Goal: Information Seeking & Learning: Learn about a topic

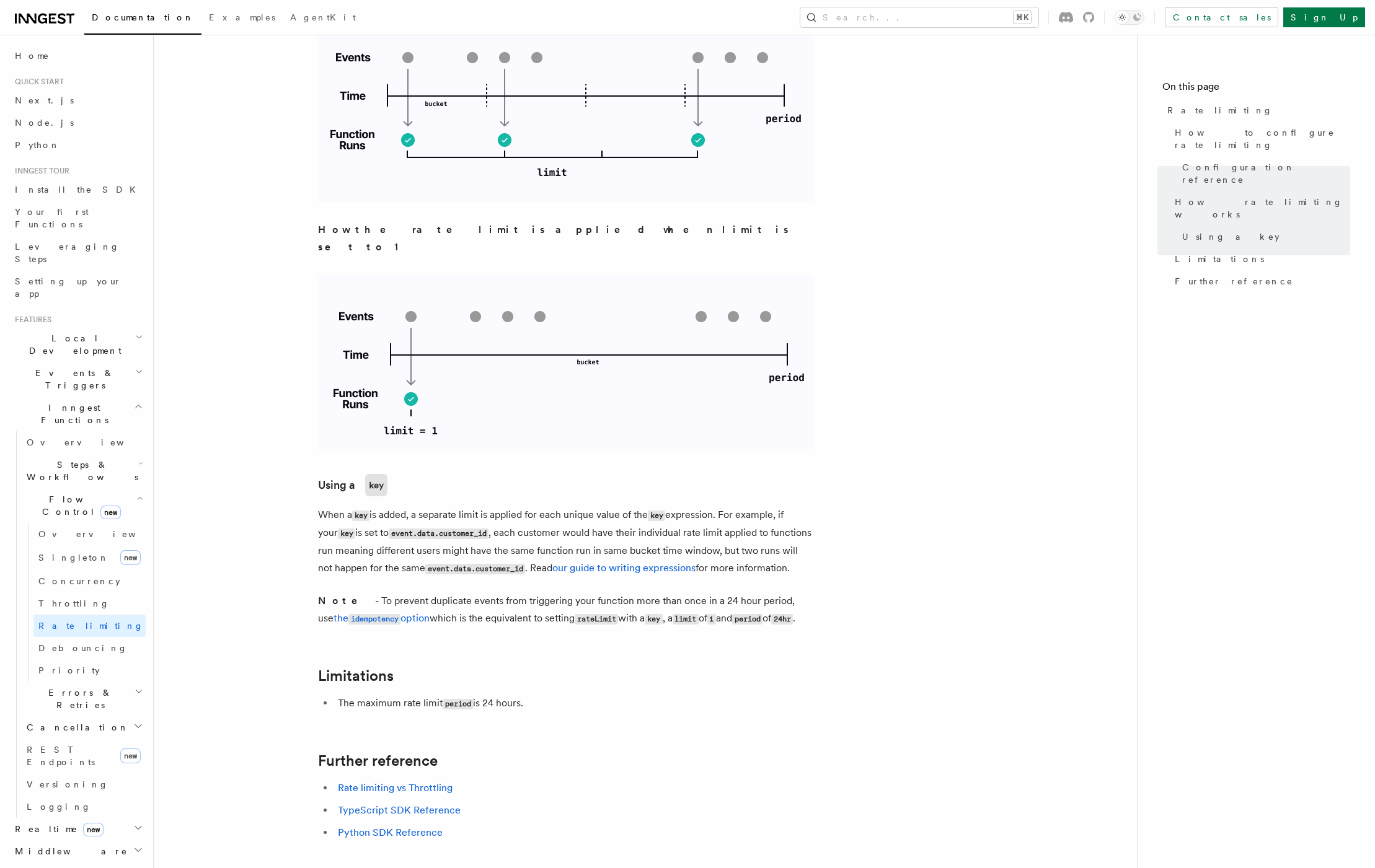
scroll to position [1641, 0]
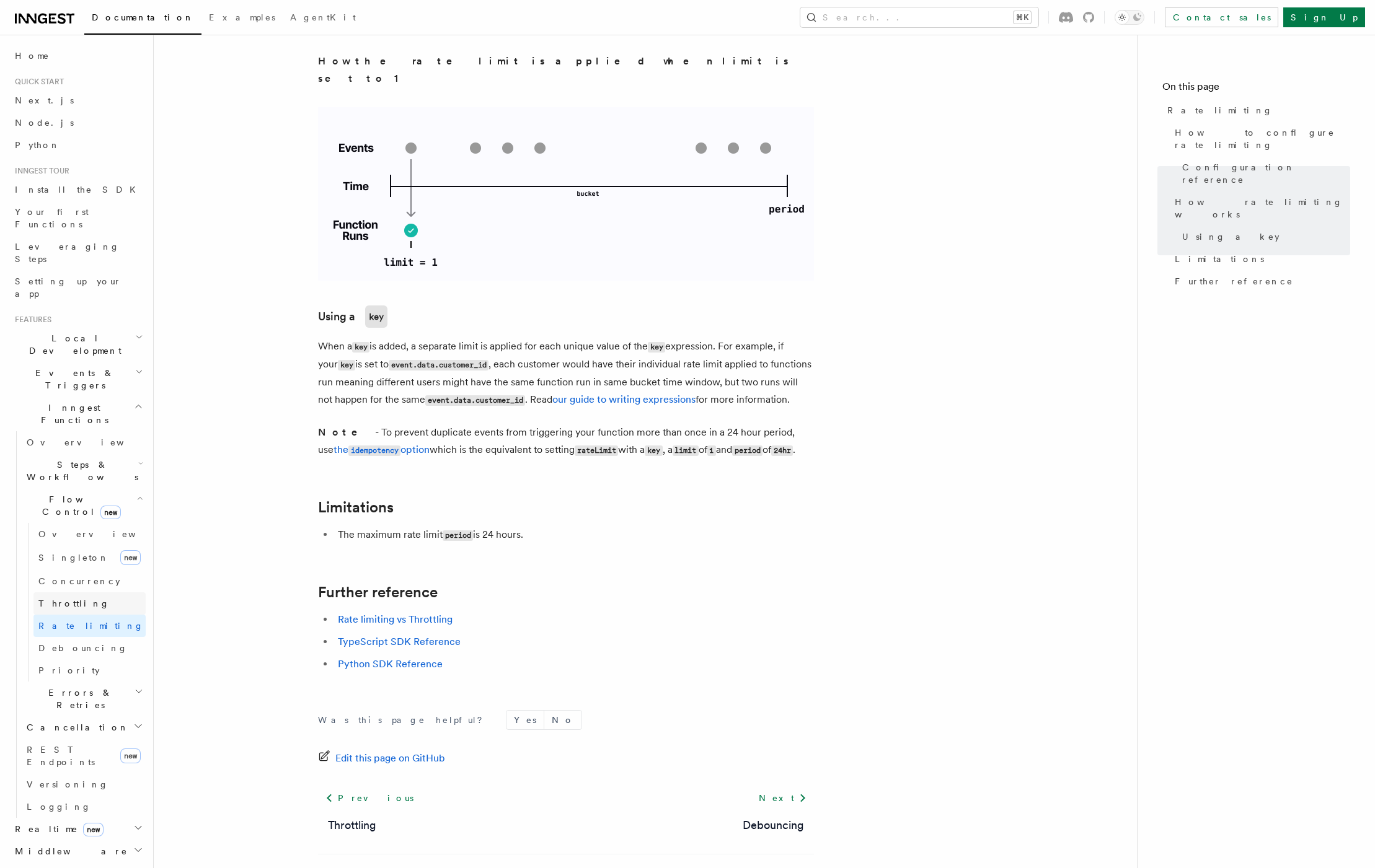
click at [85, 592] on link "Throttling" at bounding box center [90, 604] width 112 height 22
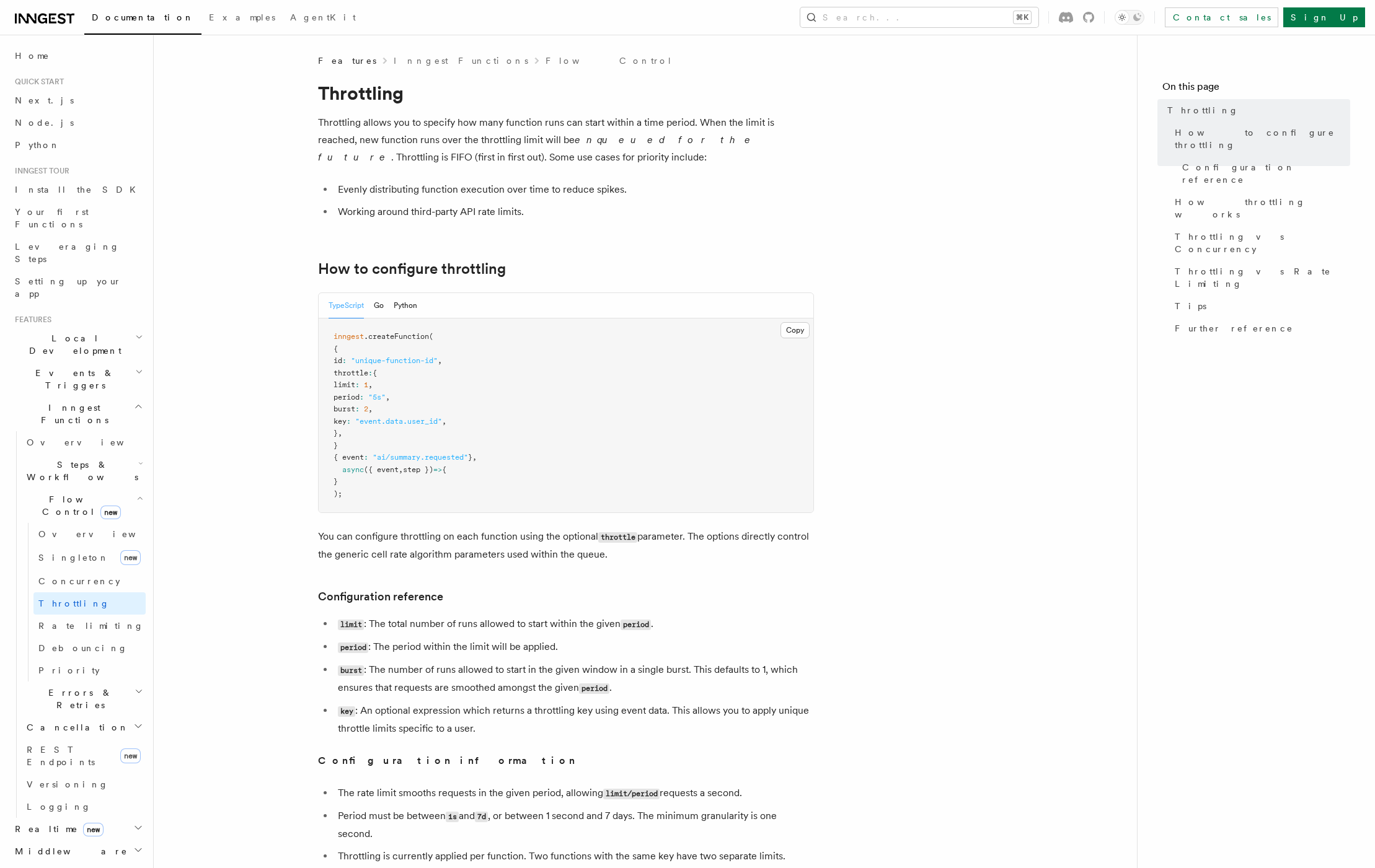
click at [138, 19] on span "Documentation" at bounding box center [143, 17] width 103 height 10
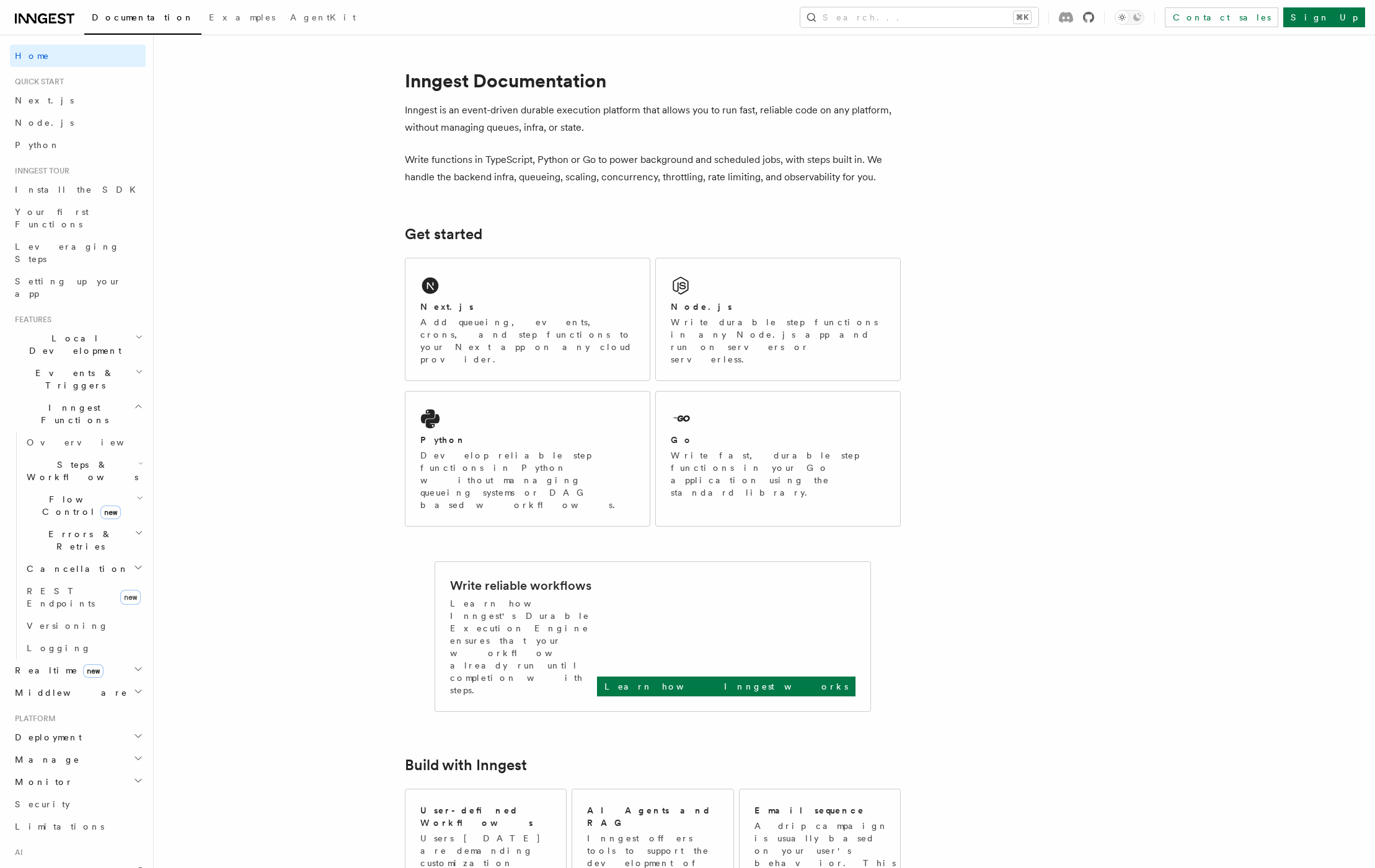
click at [1095, 19] on icon at bounding box center [1089, 17] width 11 height 11
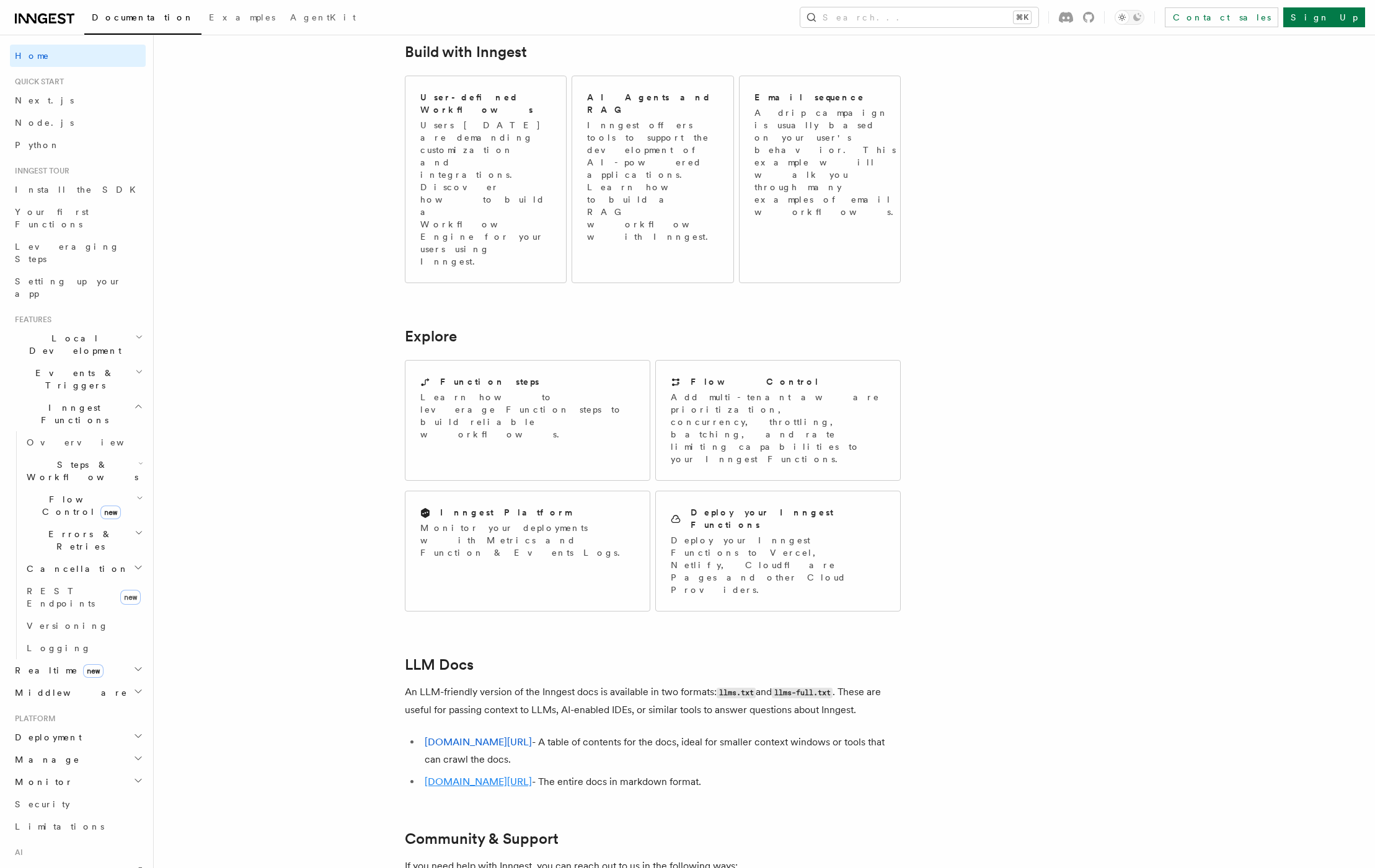
click at [505, 776] on link "[DOMAIN_NAME][URL]" at bounding box center [478, 782] width 107 height 12
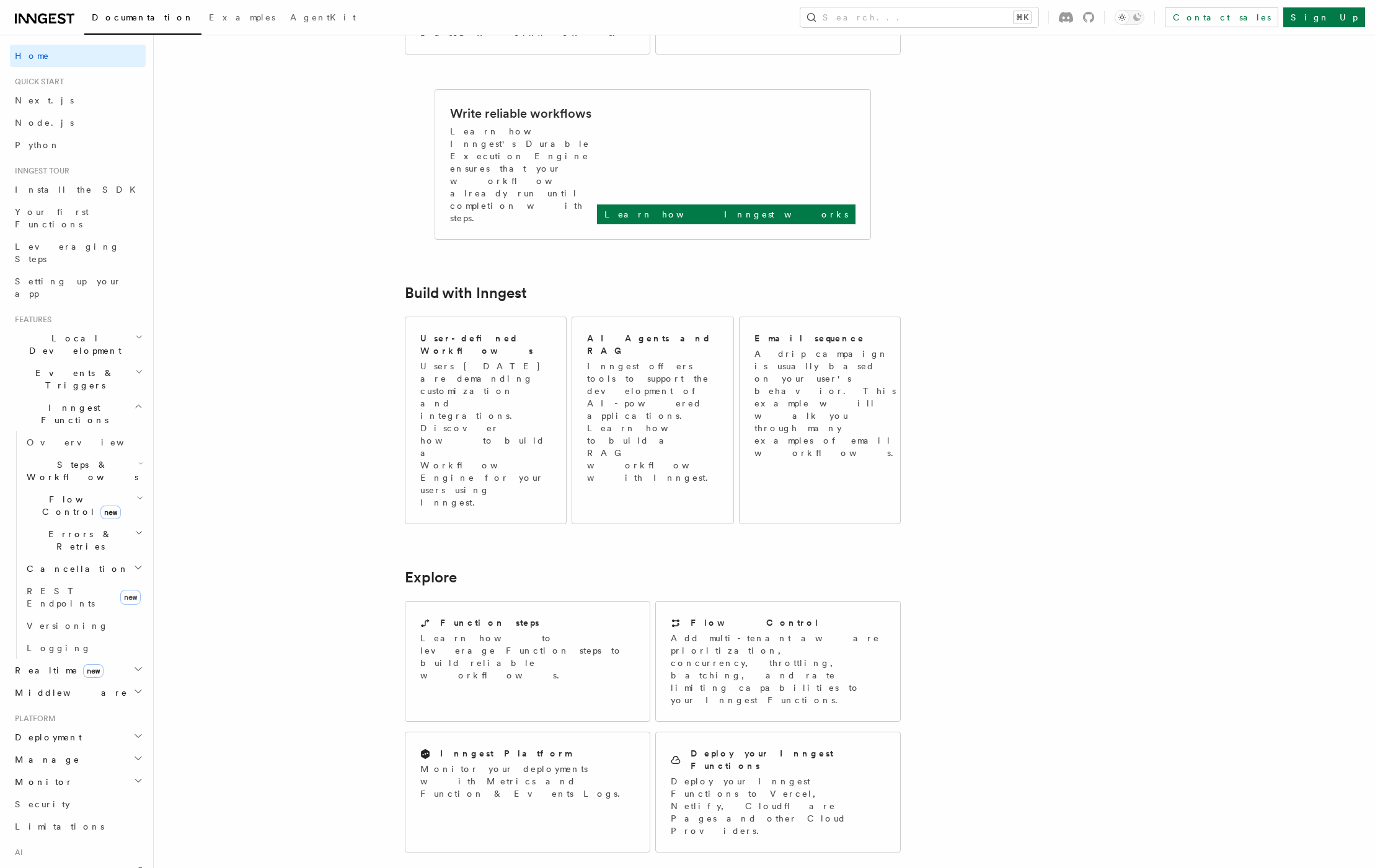
scroll to position [713, 0]
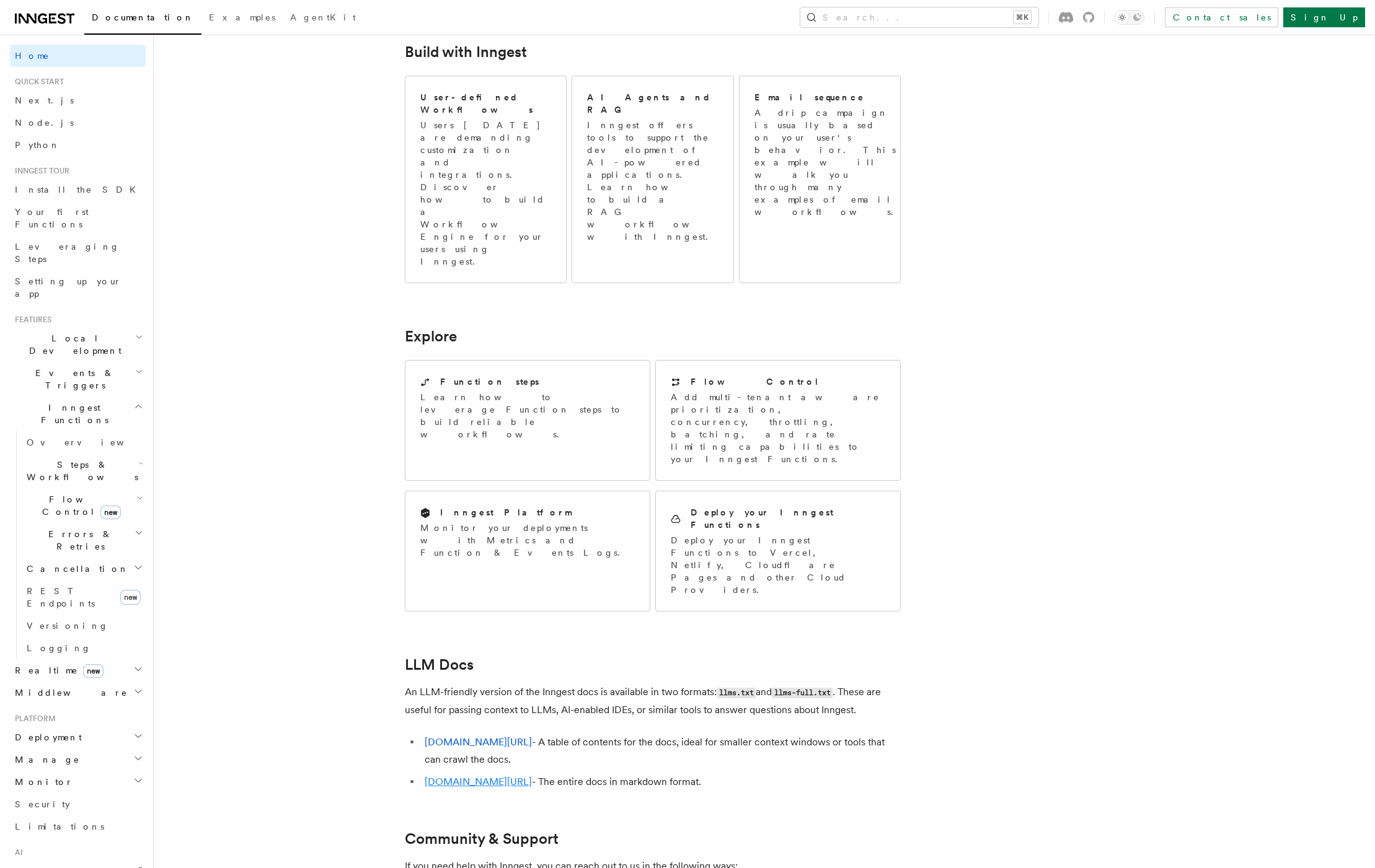
click at [510, 776] on link "[DOMAIN_NAME][URL]" at bounding box center [478, 782] width 107 height 12
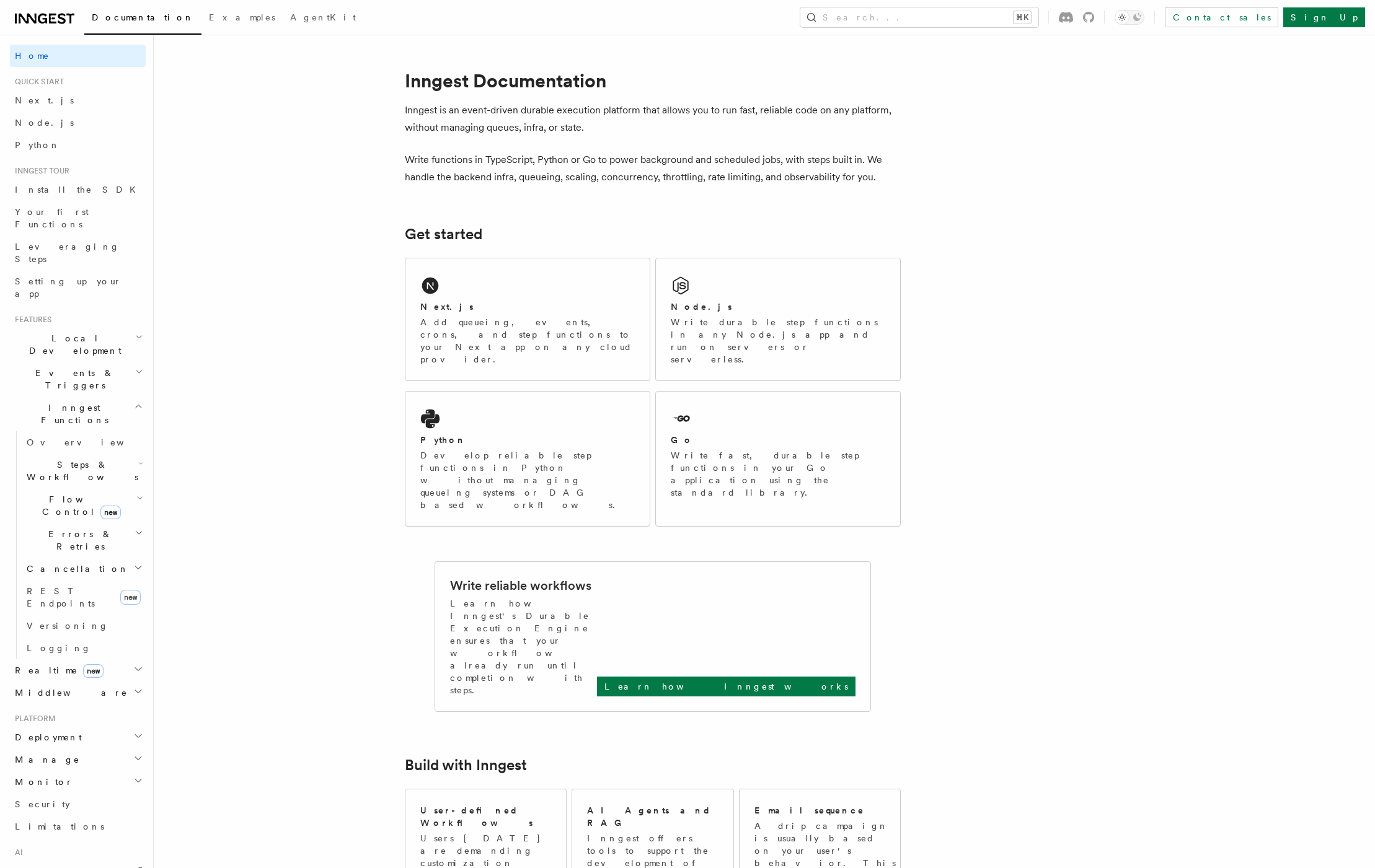
scroll to position [713, 0]
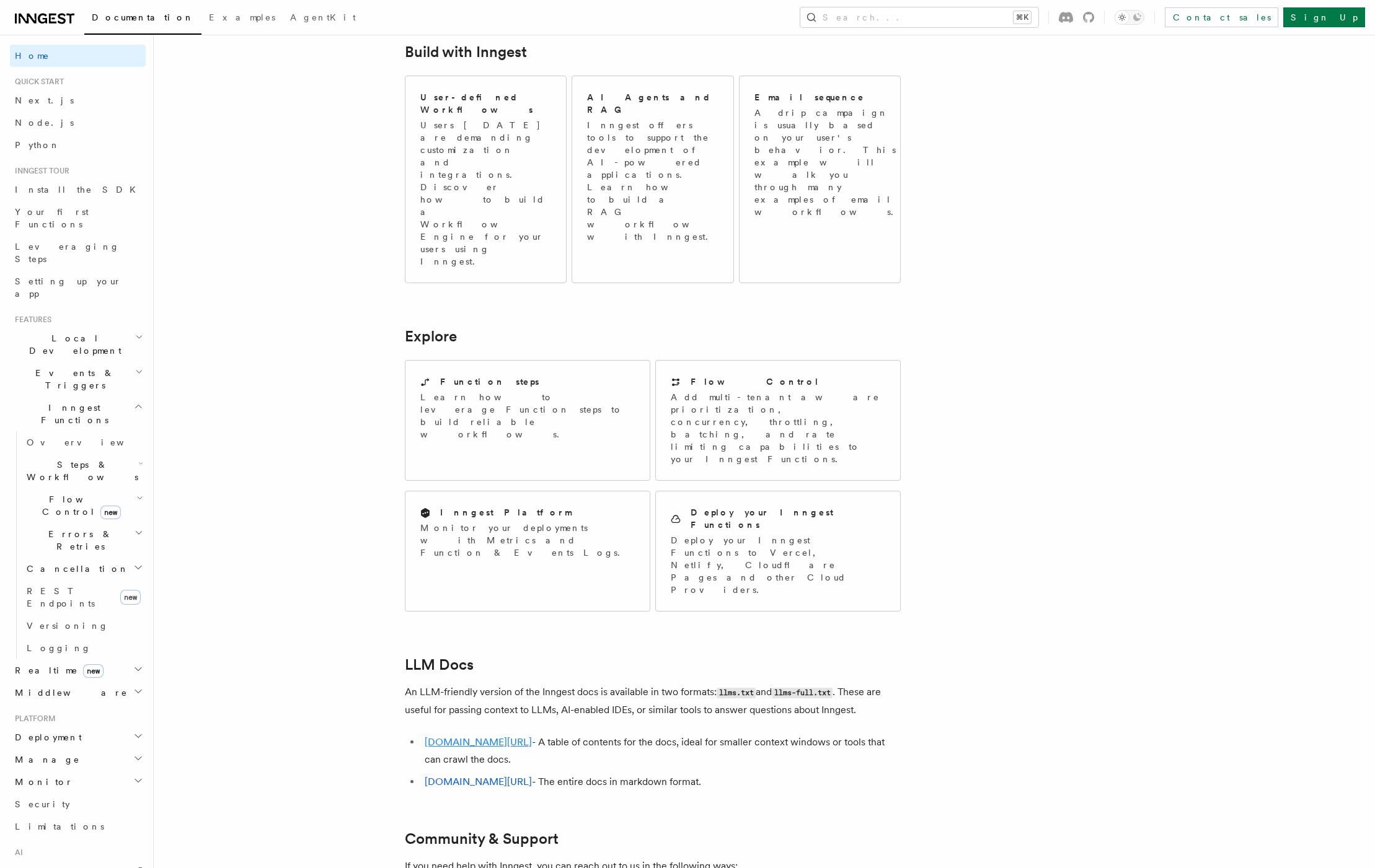
click at [500, 736] on link "[DOMAIN_NAME][URL]" at bounding box center [478, 742] width 107 height 12
